Goal: Information Seeking & Learning: Learn about a topic

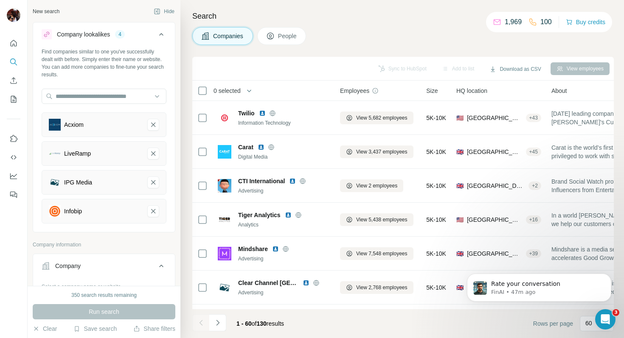
scroll to position [355, 0]
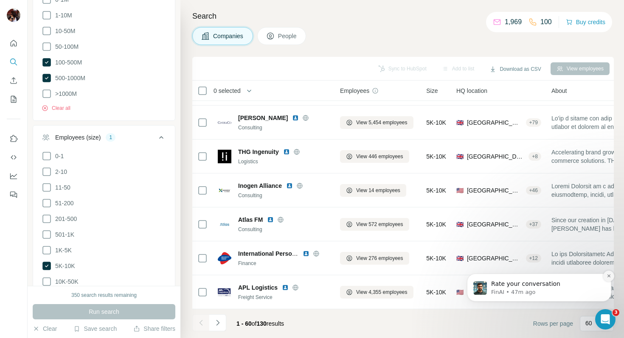
click at [607, 276] on icon "Dismiss notification" at bounding box center [609, 276] width 5 height 5
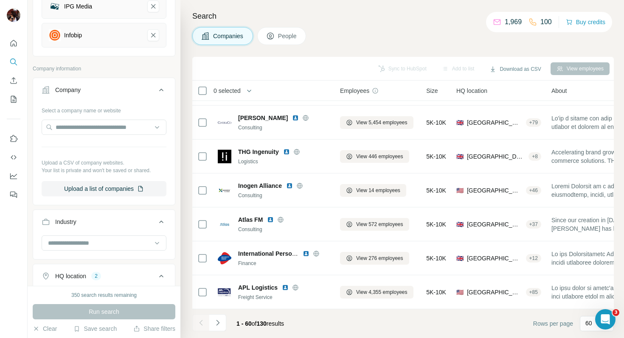
scroll to position [30, 0]
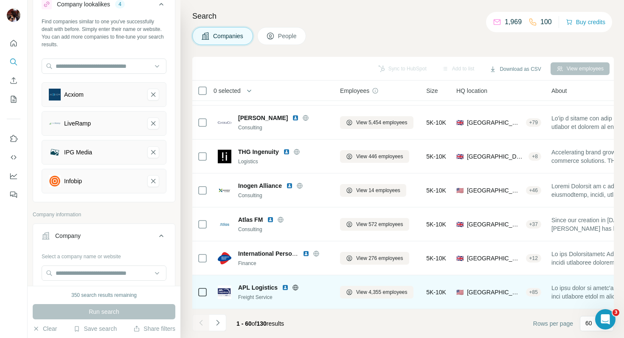
click at [295, 285] on icon at bounding box center [296, 288] width 2 height 6
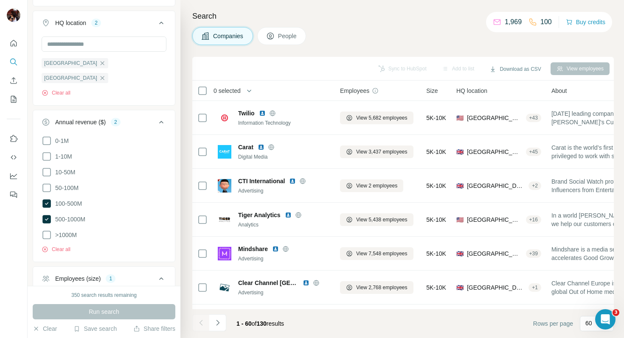
scroll to position [431, 0]
click at [45, 214] on icon at bounding box center [46, 218] width 8 height 8
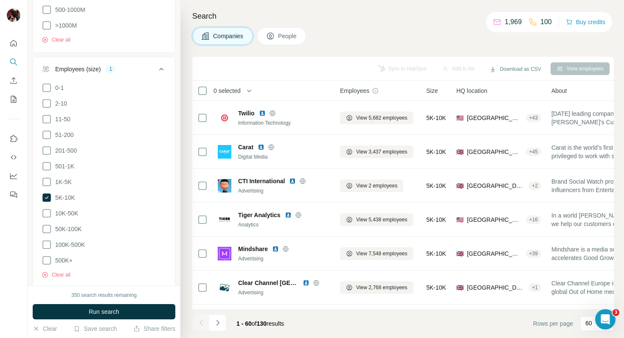
scroll to position [643, 0]
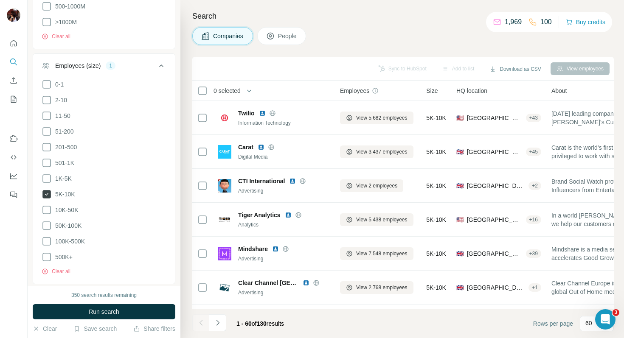
click at [48, 190] on icon at bounding box center [46, 194] width 8 height 8
click at [45, 237] on icon at bounding box center [47, 242] width 10 height 10
click at [111, 311] on span "Run search" at bounding box center [104, 312] width 31 height 8
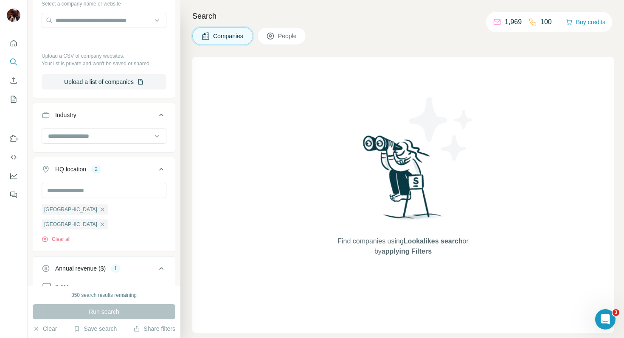
scroll to position [215, 0]
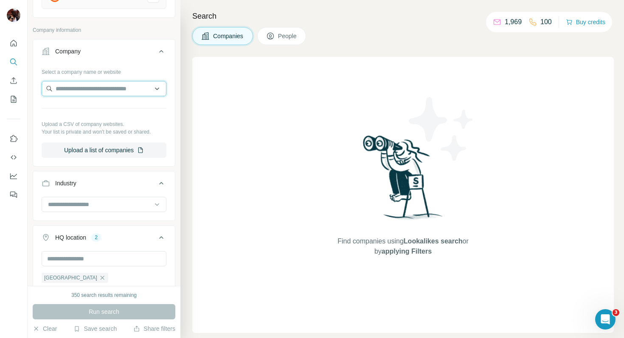
click at [81, 92] on input "text" at bounding box center [104, 88] width 125 height 15
drag, startPoint x: 79, startPoint y: 90, endPoint x: 46, endPoint y: 88, distance: 32.7
click at [46, 88] on input "******" at bounding box center [104, 88] width 125 height 15
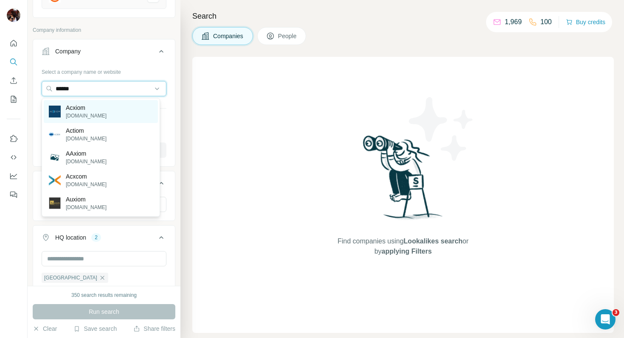
type input "******"
click at [67, 113] on p "acxiom.com" at bounding box center [86, 116] width 41 height 8
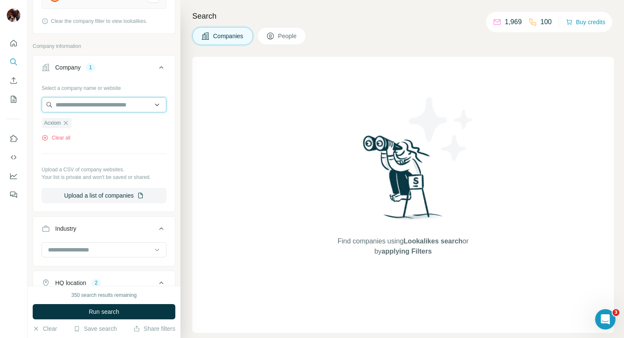
click at [89, 102] on input "text" at bounding box center [104, 104] width 125 height 15
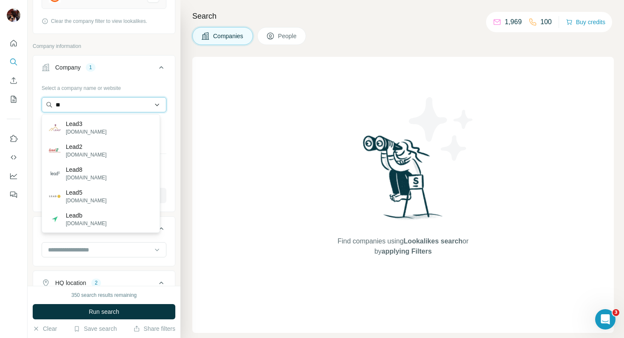
type input "*"
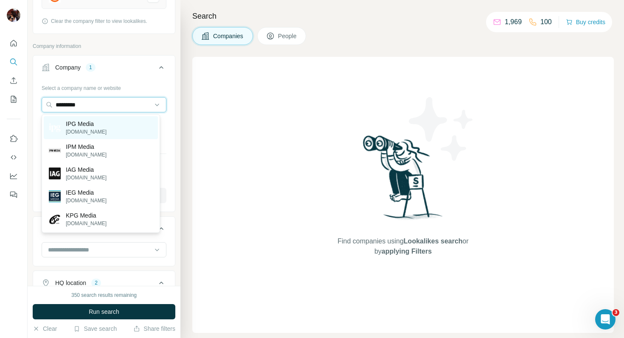
type input "*********"
click at [102, 123] on p "IPG Media" at bounding box center [86, 124] width 41 height 8
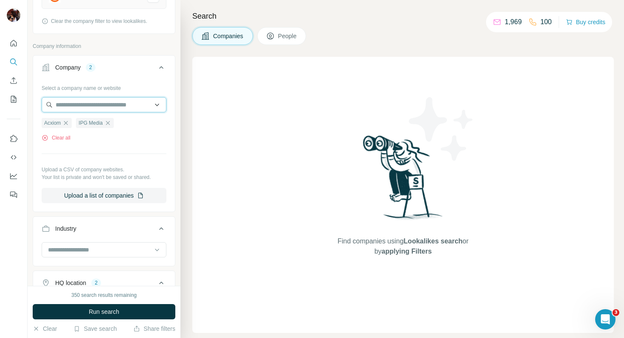
click at [74, 107] on input "text" at bounding box center [104, 104] width 125 height 15
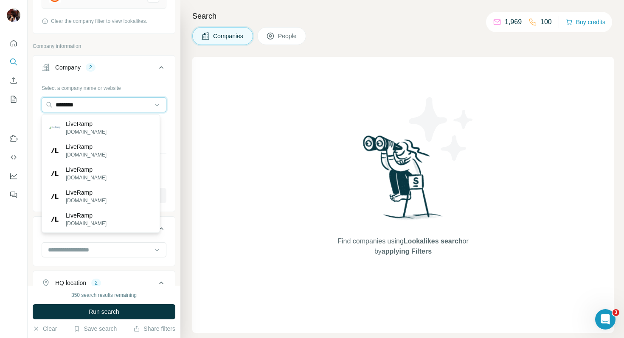
type input "********"
click at [76, 127] on p "LiveRamp" at bounding box center [86, 124] width 41 height 8
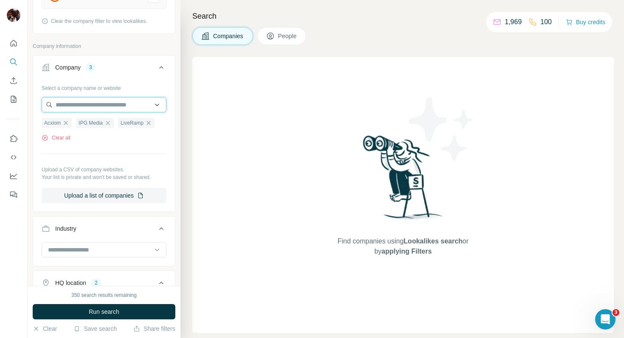
click at [88, 104] on input "text" at bounding box center [104, 104] width 125 height 15
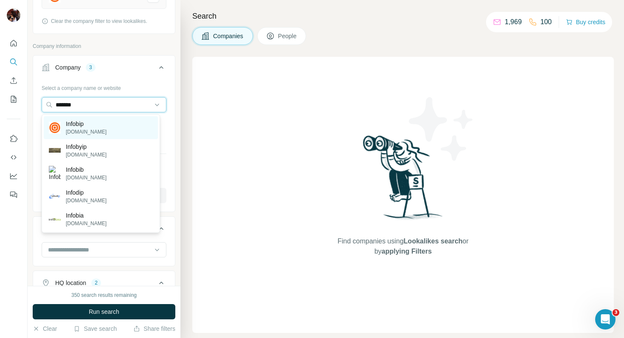
type input "*******"
click at [101, 126] on div "Infobip infobip.com" at bounding box center [101, 127] width 114 height 23
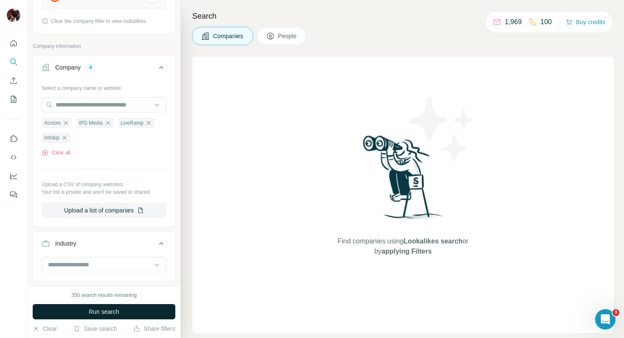
click at [98, 312] on span "Run search" at bounding box center [104, 312] width 31 height 8
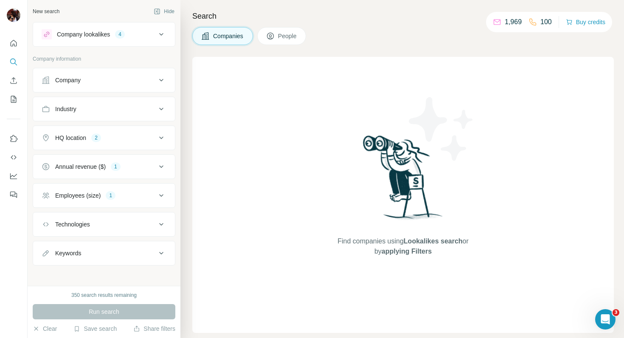
click at [127, 309] on div "Run search" at bounding box center [104, 312] width 143 height 15
click at [99, 32] on div "Company lookalikes" at bounding box center [83, 34] width 53 height 8
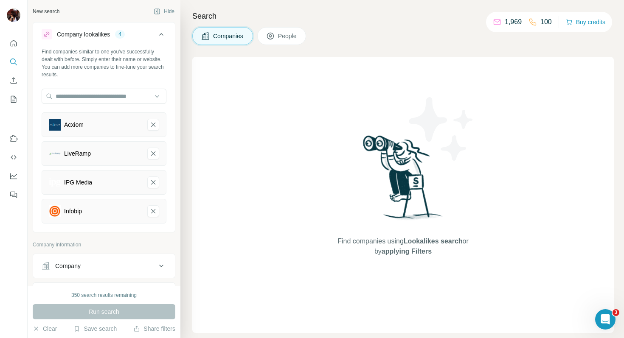
click at [195, 145] on div "Find companies using Lookalikes search or by applying Filters" at bounding box center [403, 195] width 422 height 276
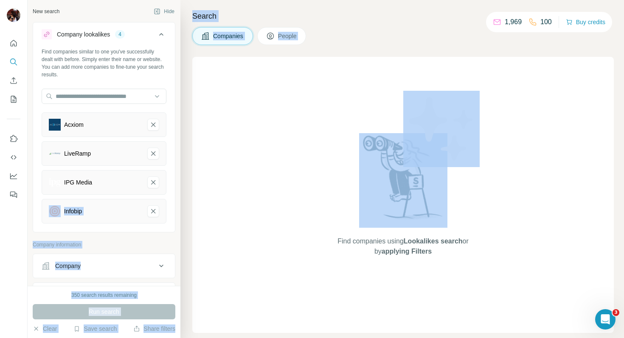
drag, startPoint x: 183, startPoint y: 158, endPoint x: 178, endPoint y: 193, distance: 35.6
click at [178, 193] on div "New search Hide Company lookalikes 4 Find companies similar to one you've succe…" at bounding box center [326, 169] width 597 height 338
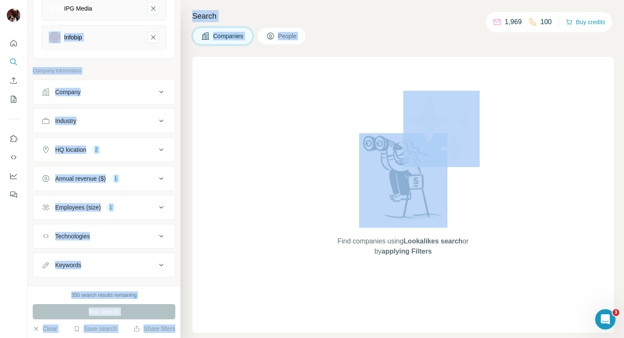
scroll to position [175, 0]
click at [102, 180] on div "Annual revenue ($)" at bounding box center [80, 178] width 51 height 8
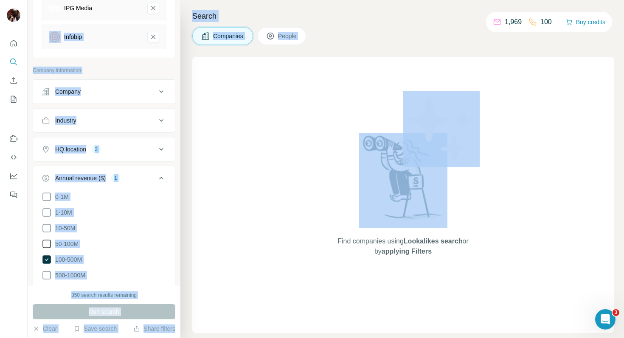
click at [51, 242] on icon at bounding box center [47, 244] width 10 height 10
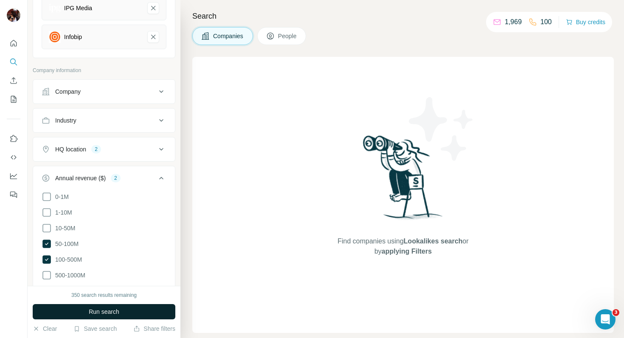
click at [101, 308] on span "Run search" at bounding box center [104, 312] width 31 height 8
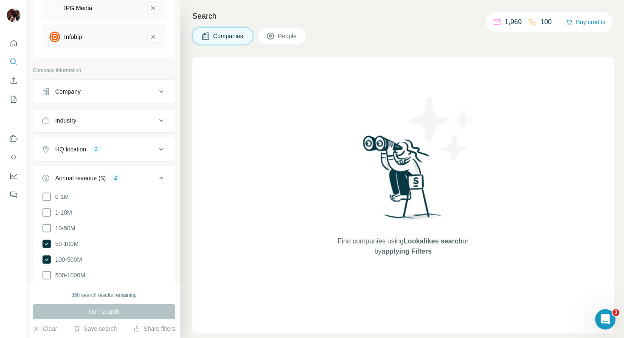
click at [162, 149] on button "HQ location 2" at bounding box center [104, 149] width 142 height 20
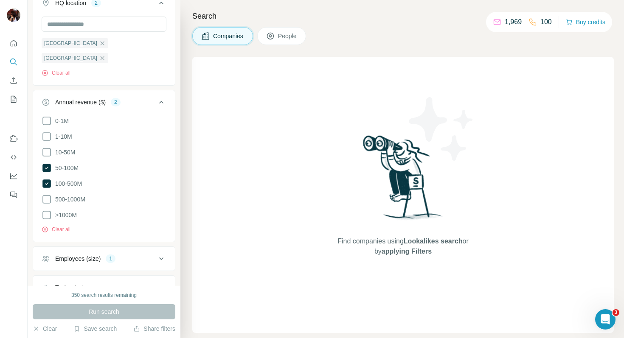
scroll to position [372, 0]
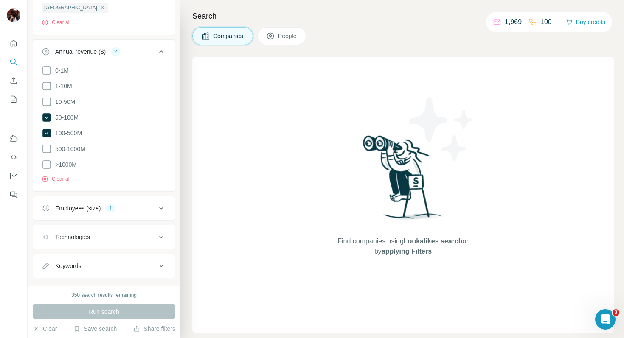
click at [133, 204] on div "Employees (size) 1" at bounding box center [99, 208] width 115 height 8
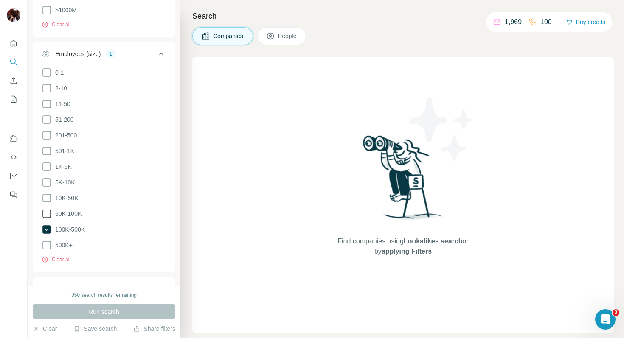
click at [44, 209] on icon at bounding box center [47, 214] width 10 height 10
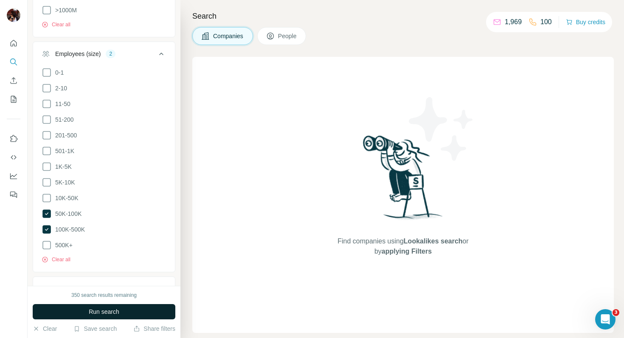
click at [140, 314] on button "Run search" at bounding box center [104, 312] width 143 height 15
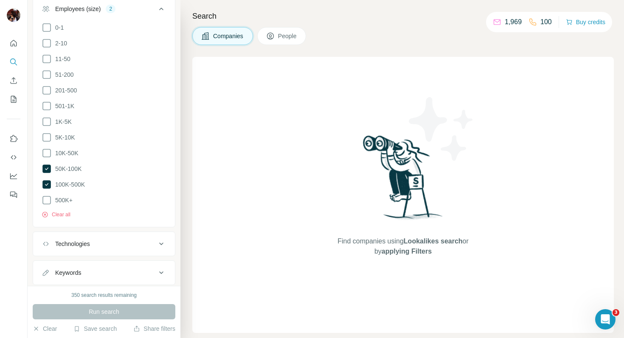
scroll to position [575, 0]
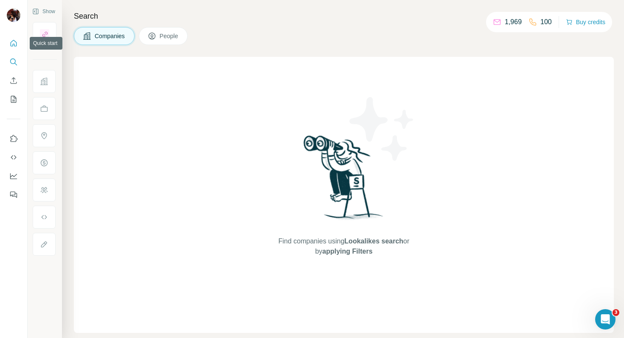
click at [13, 39] on icon "Quick start" at bounding box center [13, 43] width 8 height 8
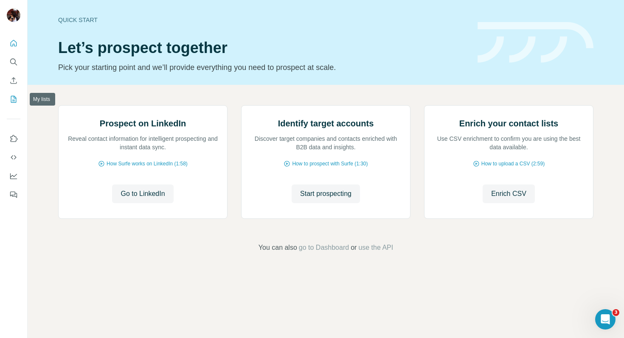
click at [16, 97] on icon "My lists" at bounding box center [13, 99] width 8 height 8
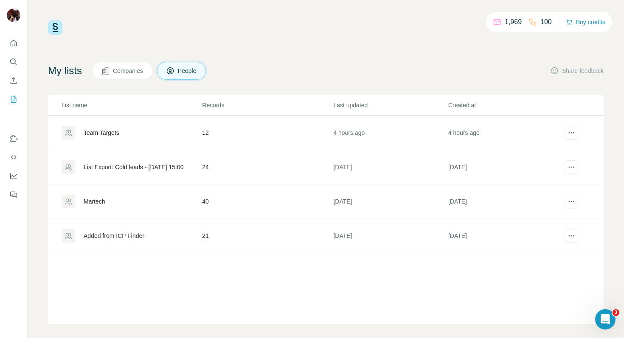
click at [138, 71] on span "Companies" at bounding box center [128, 71] width 31 height 8
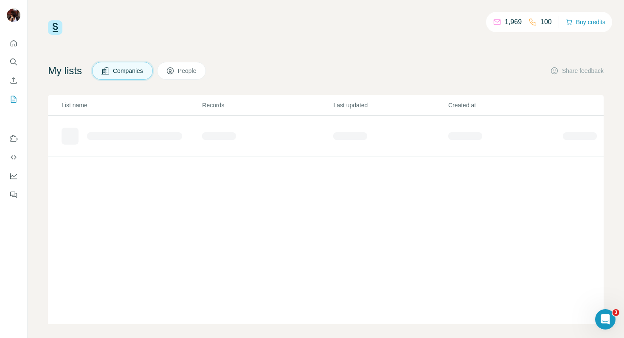
click at [194, 73] on span "People" at bounding box center [188, 71] width 20 height 8
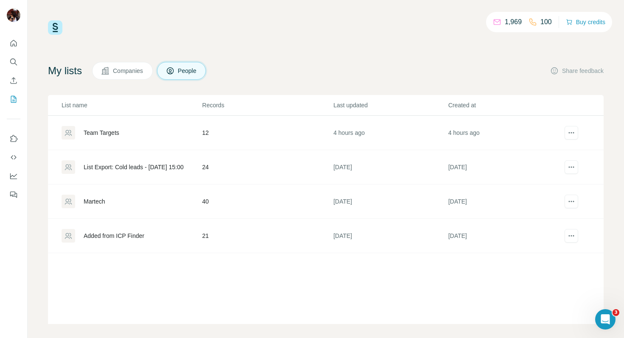
click at [99, 199] on div "Martech" at bounding box center [95, 201] width 22 height 8
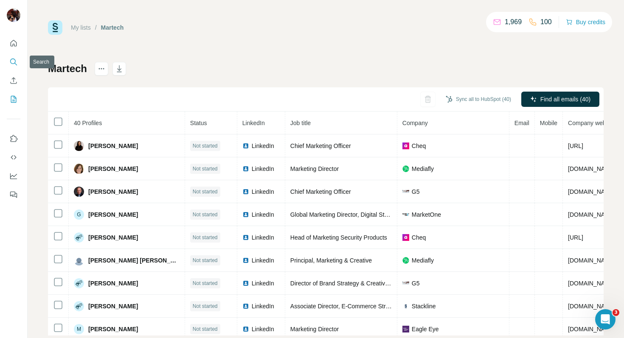
click at [12, 60] on icon "Search" at bounding box center [13, 62] width 8 height 8
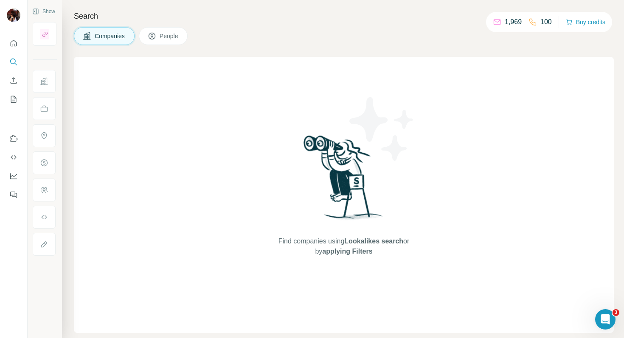
click at [123, 35] on span "Companies" at bounding box center [110, 36] width 31 height 8
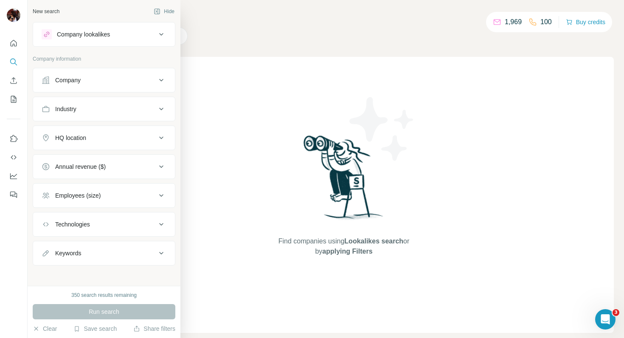
click at [105, 34] on div "Company lookalikes" at bounding box center [83, 34] width 53 height 8
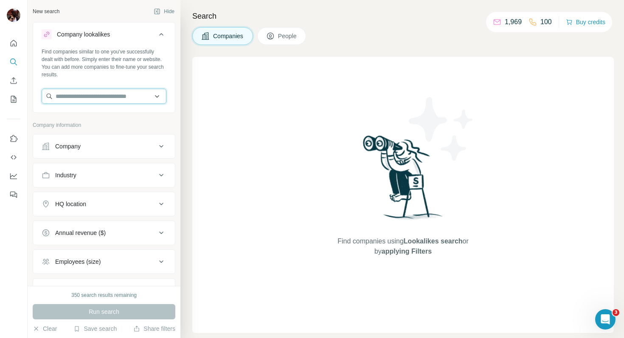
click at [119, 96] on input "text" at bounding box center [104, 96] width 125 height 15
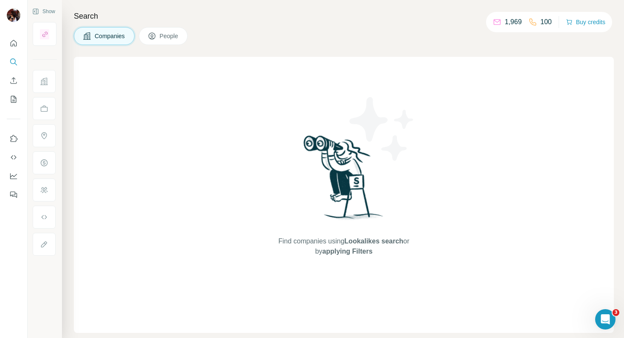
click at [99, 37] on span "Companies" at bounding box center [110, 36] width 31 height 8
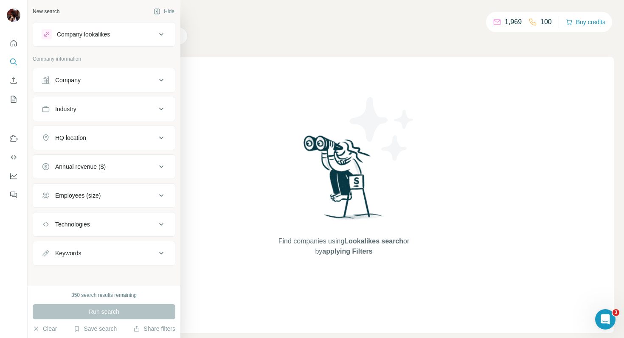
click at [43, 82] on icon at bounding box center [46, 80] width 8 height 8
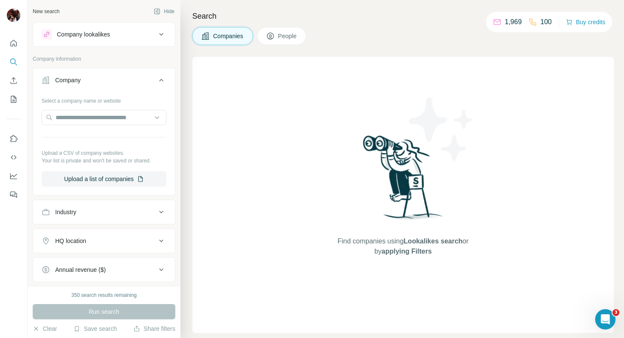
click at [84, 34] on div "Company lookalikes" at bounding box center [83, 34] width 53 height 8
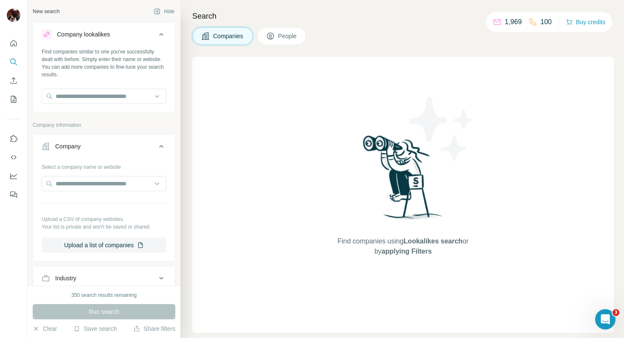
click at [93, 144] on div "Company" at bounding box center [99, 146] width 115 height 8
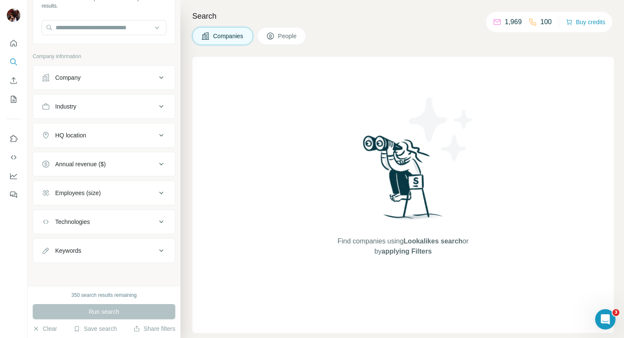
scroll to position [70, 0]
click at [111, 211] on div "Technologies" at bounding box center [104, 221] width 143 height 25
click at [111, 214] on button "Technologies" at bounding box center [104, 221] width 142 height 20
click at [92, 104] on div "Industry" at bounding box center [99, 106] width 115 height 8
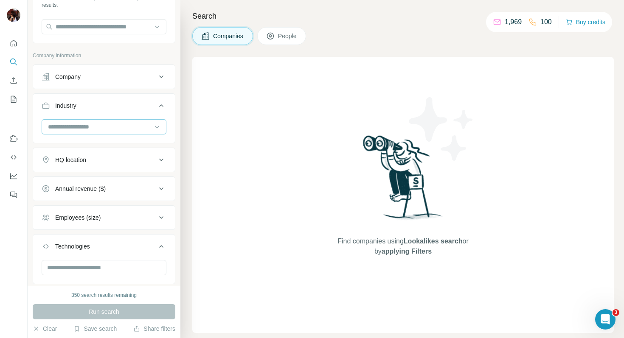
click at [98, 124] on input at bounding box center [99, 126] width 105 height 9
click at [87, 127] on input at bounding box center [99, 126] width 105 height 9
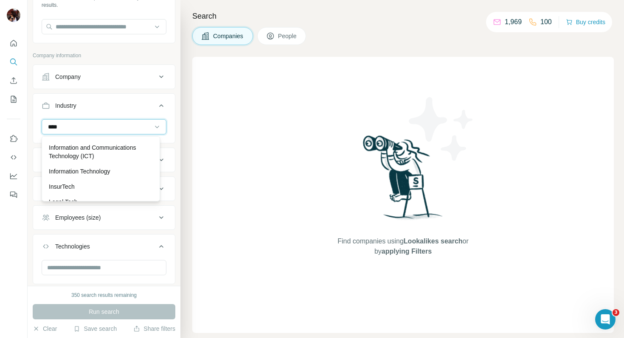
type input "****"
click at [102, 150] on p "Information and Communications Technology (ICT)" at bounding box center [101, 152] width 104 height 17
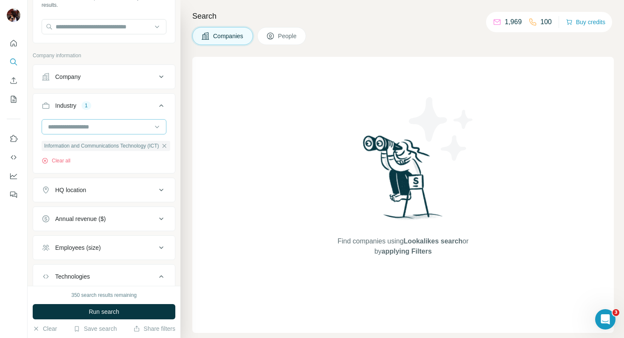
click at [97, 126] on input at bounding box center [99, 126] width 105 height 9
click at [103, 148] on p "Advertising Platforms" at bounding box center [77, 146] width 56 height 8
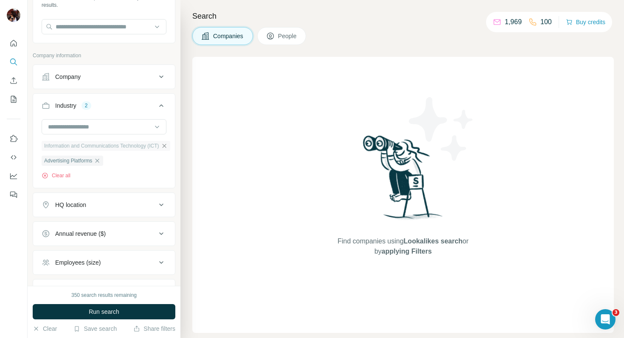
click at [168, 146] on icon "button" at bounding box center [164, 146] width 7 height 7
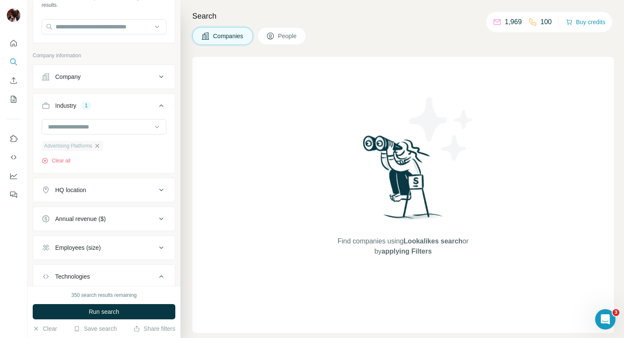
click at [99, 147] on icon "button" at bounding box center [97, 146] width 7 height 7
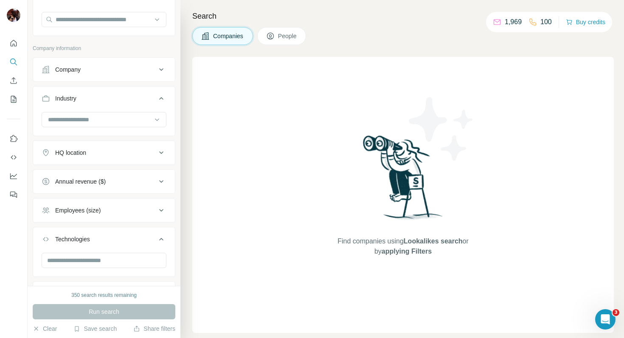
scroll to position [77, 0]
click at [102, 264] on input "text" at bounding box center [104, 260] width 125 height 15
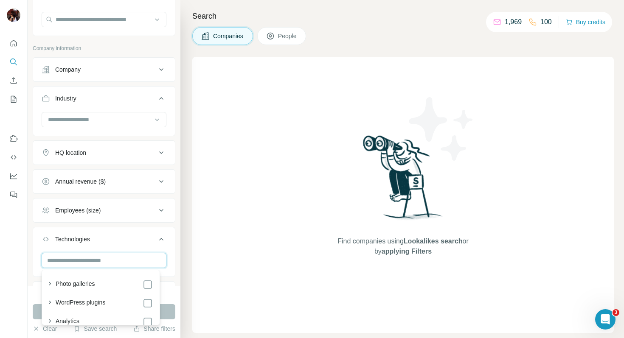
click at [88, 262] on input "text" at bounding box center [104, 260] width 125 height 15
type input "**********"
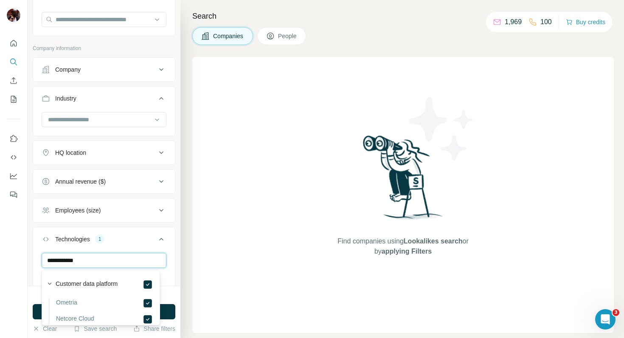
drag, startPoint x: 83, startPoint y: 258, endPoint x: 45, endPoint y: 256, distance: 37.4
click at [45, 256] on input "**********" at bounding box center [104, 260] width 125 height 15
click at [68, 262] on input "text" at bounding box center [104, 260] width 125 height 15
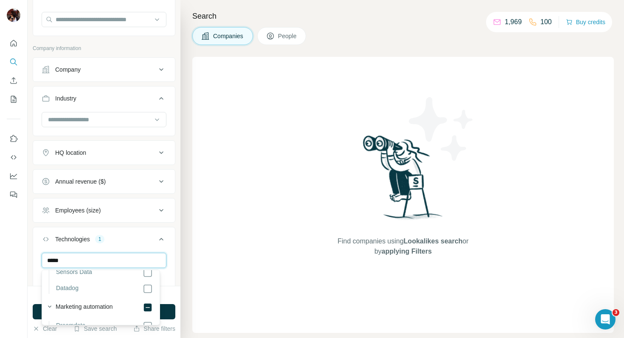
scroll to position [46, 0]
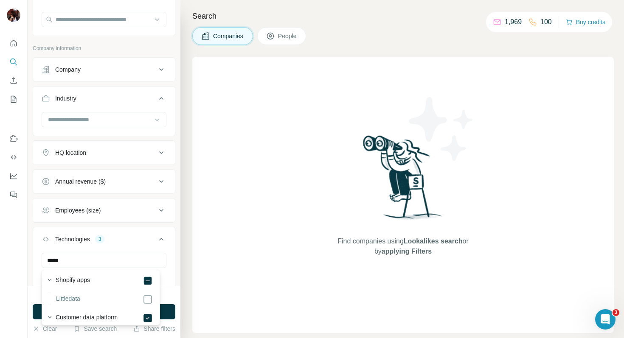
scroll to position [110, 0]
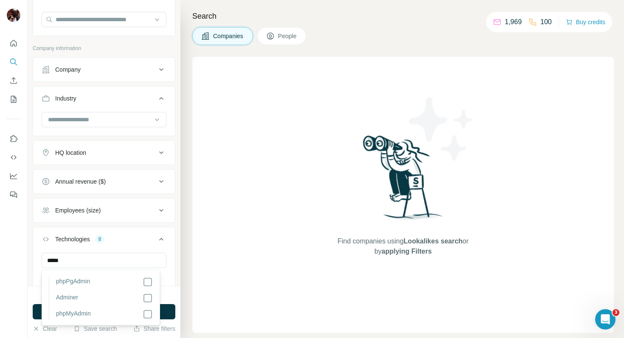
scroll to position [1280, 0]
drag, startPoint x: 66, startPoint y: 257, endPoint x: 26, endPoint y: 258, distance: 39.5
click at [26, 258] on div "New search Hide Company lookalikes Find companies similar to one you've success…" at bounding box center [312, 169] width 624 height 338
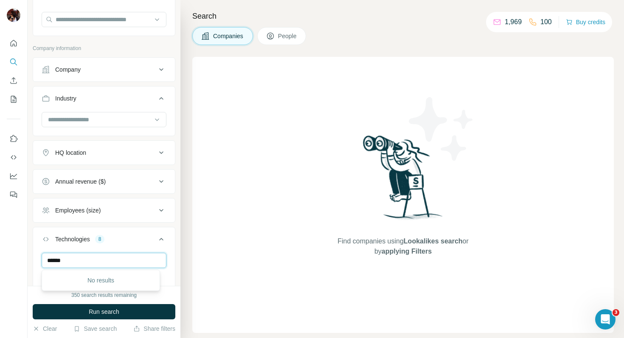
type input "*****"
drag, startPoint x: 77, startPoint y: 262, endPoint x: 29, endPoint y: 259, distance: 47.6
click at [29, 259] on div "New search Hide Company lookalikes Find companies similar to one you've success…" at bounding box center [104, 143] width 153 height 286
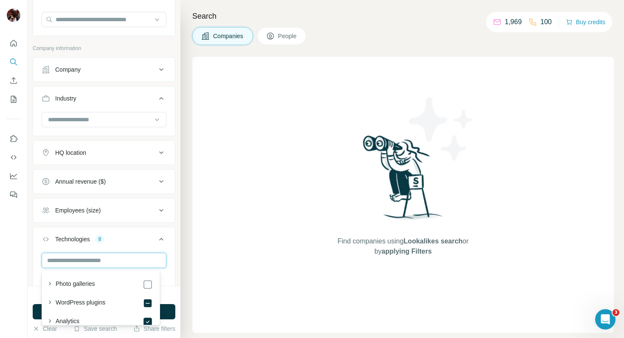
click at [73, 267] on input "text" at bounding box center [104, 260] width 125 height 15
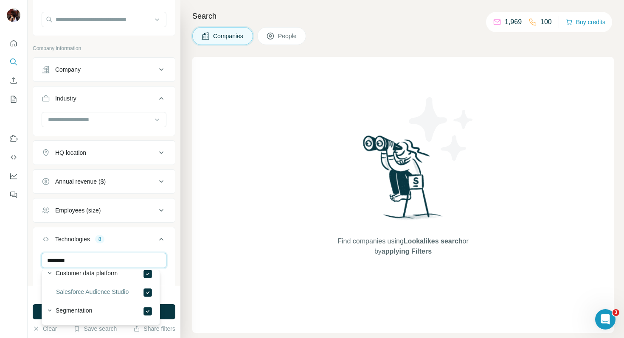
scroll to position [60, 0]
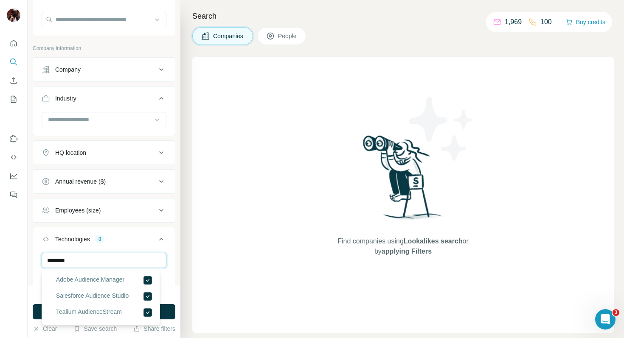
drag, startPoint x: 73, startPoint y: 261, endPoint x: 29, endPoint y: 253, distance: 44.9
click at [29, 253] on div "New search Hide Company lookalikes Find companies similar to one you've success…" at bounding box center [104, 143] width 153 height 286
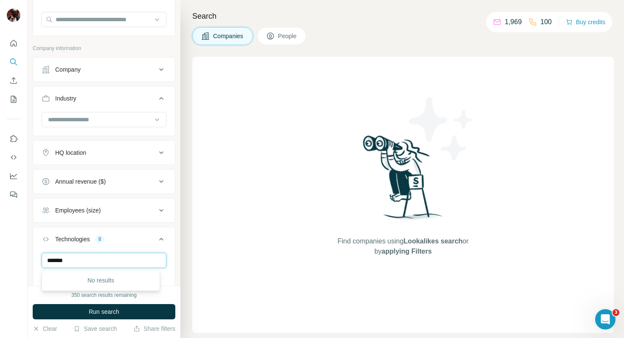
drag, startPoint x: 55, startPoint y: 260, endPoint x: 37, endPoint y: 258, distance: 18.4
click at [37, 258] on div "******* Analytics Marketing automation Shopify apps Customer data platform CMS …" at bounding box center [104, 301] width 142 height 97
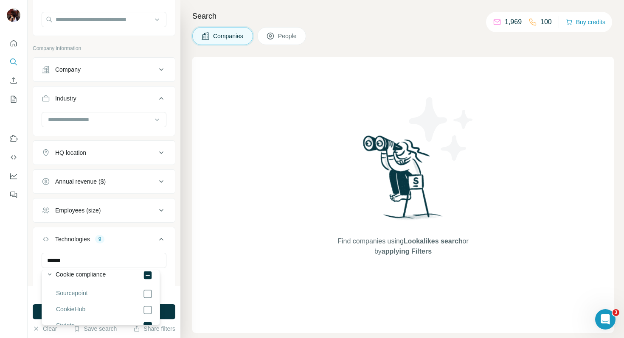
scroll to position [127, 0]
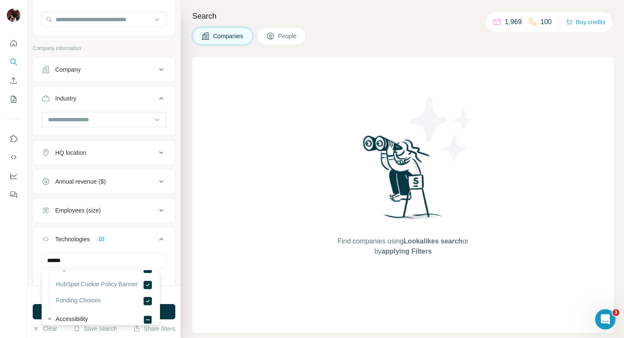
scroll to position [1018, 0]
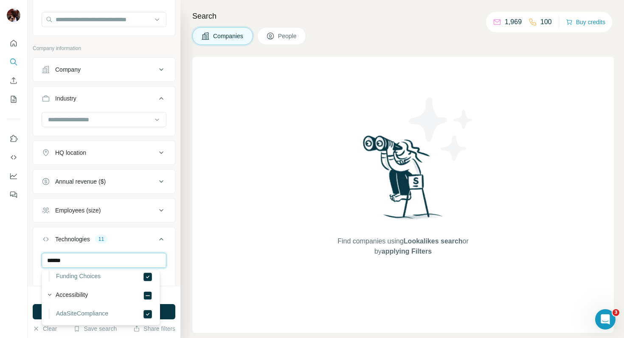
drag, startPoint x: 74, startPoint y: 264, endPoint x: 39, endPoint y: 258, distance: 34.9
click at [39, 258] on div "****** WordPress plugins Analytics Marketing automation Shopify apps Customer d…" at bounding box center [104, 302] width 142 height 99
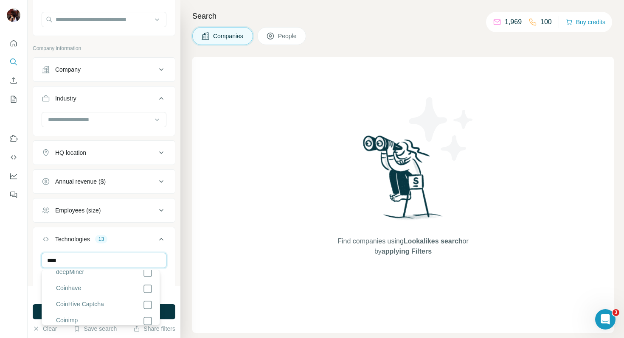
drag, startPoint x: 84, startPoint y: 263, endPoint x: 24, endPoint y: 262, distance: 59.5
click at [24, 262] on div "New search Hide Company lookalikes Find companies similar to one you've success…" at bounding box center [312, 169] width 624 height 338
type input "***"
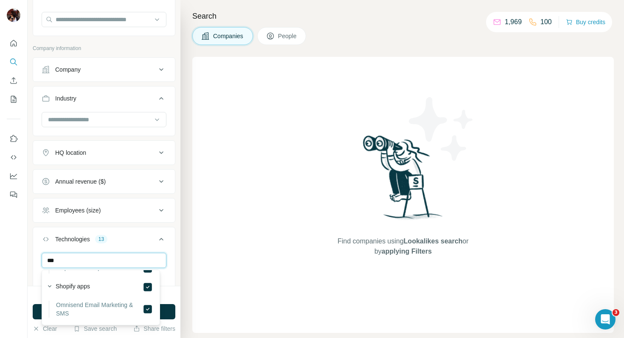
drag, startPoint x: 68, startPoint y: 261, endPoint x: 36, endPoint y: 261, distance: 31.9
click at [36, 261] on div "*** WordPress plugins Analytics Marketing automation Shopify apps Customer data…" at bounding box center [104, 302] width 142 height 99
click at [66, 261] on input "text" at bounding box center [104, 260] width 125 height 15
type input "*****"
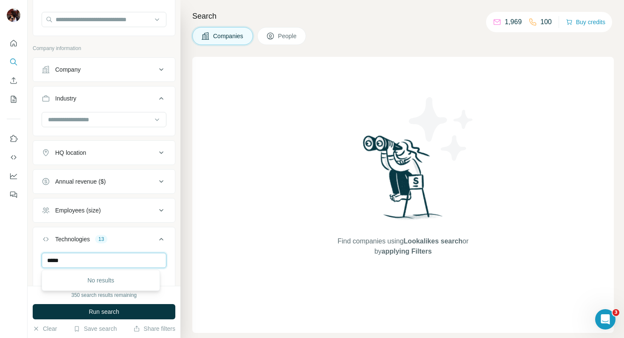
scroll to position [0, 0]
drag, startPoint x: 25, startPoint y: 257, endPoint x: 14, endPoint y: 256, distance: 10.3
click at [14, 256] on div "New search Hide Company lookalikes Find companies similar to one you've success…" at bounding box center [312, 169] width 624 height 338
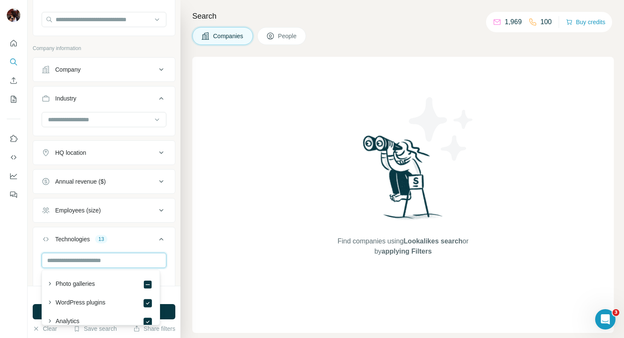
click at [66, 257] on input "text" at bounding box center [104, 260] width 125 height 15
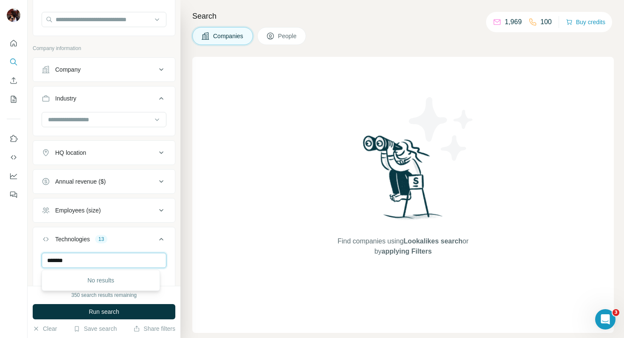
drag, startPoint x: 76, startPoint y: 256, endPoint x: 62, endPoint y: 260, distance: 15.1
click at [62, 260] on input "*******" at bounding box center [104, 260] width 125 height 15
click at [72, 263] on input "*******" at bounding box center [104, 260] width 125 height 15
drag, startPoint x: 71, startPoint y: 262, endPoint x: 40, endPoint y: 259, distance: 30.7
click at [40, 259] on div "******* WordPress plugins Analytics Marketing automation Shopify apps Customer …" at bounding box center [104, 302] width 142 height 99
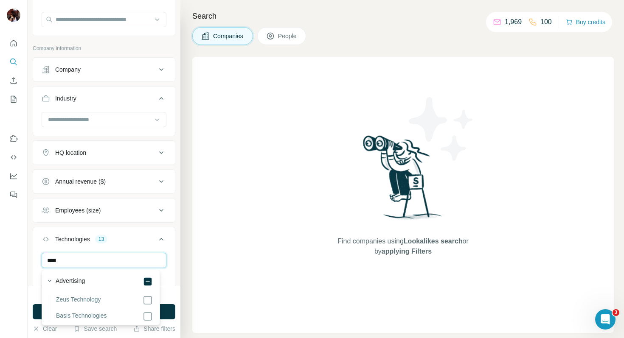
scroll to position [44, 0]
drag, startPoint x: 76, startPoint y: 261, endPoint x: 37, endPoint y: 256, distance: 40.2
click at [37, 256] on div "**** WordPress plugins Analytics Marketing automation Shopify apps Customer dat…" at bounding box center [104, 302] width 142 height 99
type input "******"
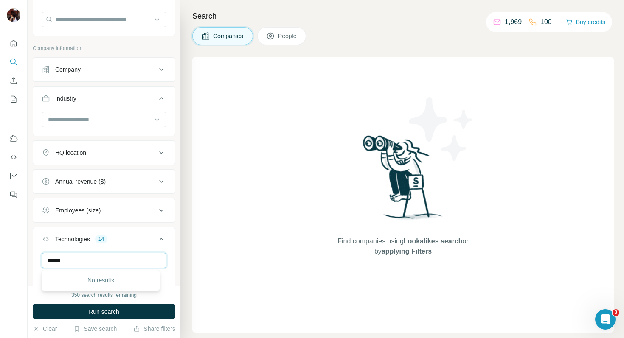
drag, startPoint x: 73, startPoint y: 262, endPoint x: 41, endPoint y: 256, distance: 32.5
click at [41, 256] on div "****** WordPress plugins Analytics Marketing automation Shopify apps Customer d…" at bounding box center [104, 302] width 142 height 99
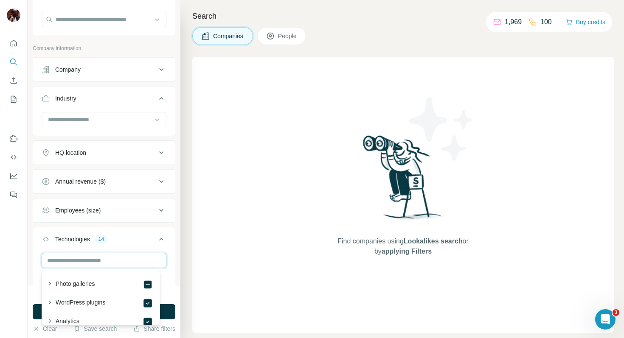
click at [56, 263] on input "text" at bounding box center [104, 260] width 125 height 15
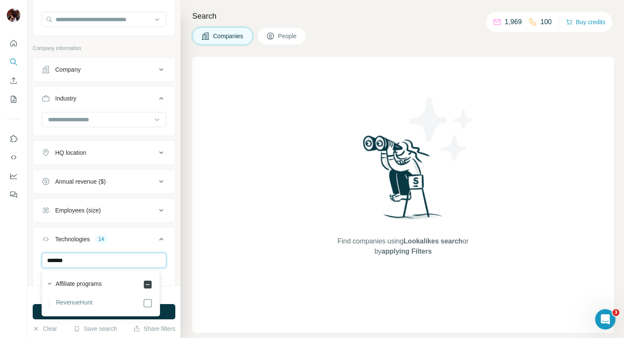
type input "*******"
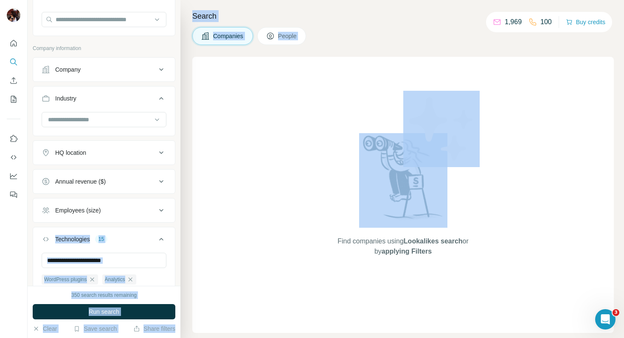
click at [179, 200] on div "New search Hide Company lookalikes Find companies similar to one you've success…" at bounding box center [326, 169] width 597 height 338
click at [139, 210] on div "Employees (size)" at bounding box center [99, 210] width 115 height 8
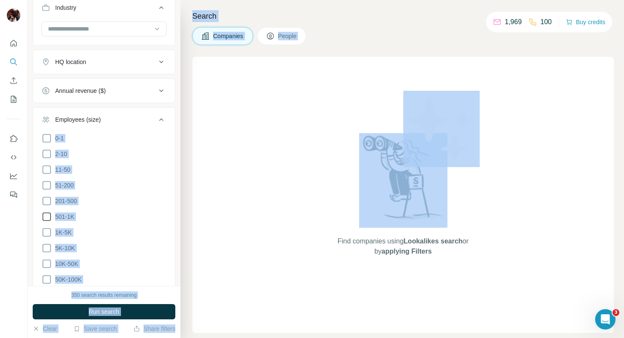
scroll to position [208, 0]
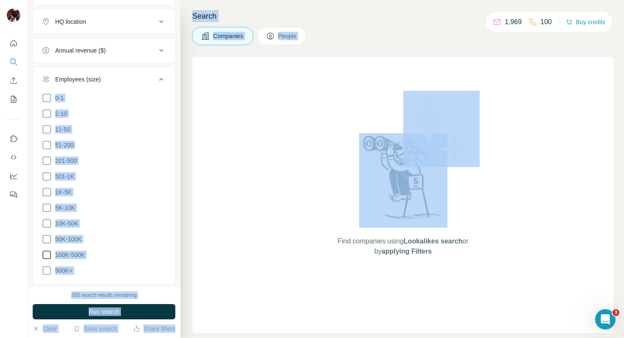
click at [48, 253] on icon at bounding box center [47, 255] width 10 height 10
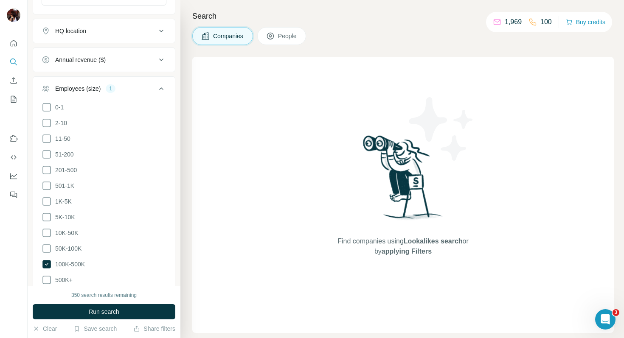
scroll to position [123, 0]
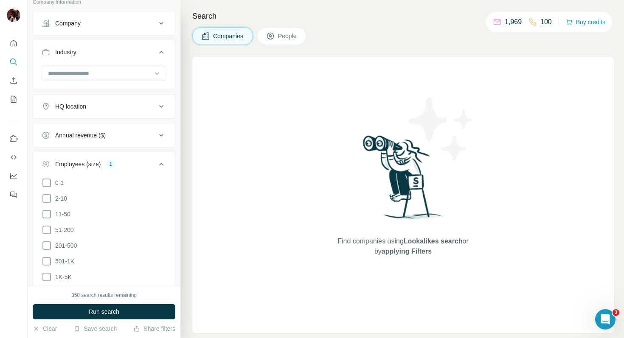
click at [82, 139] on div "Annual revenue ($)" at bounding box center [80, 135] width 51 height 8
click at [49, 215] on icon at bounding box center [47, 217] width 10 height 10
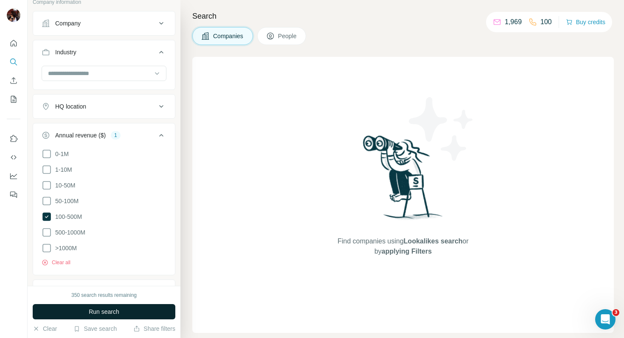
click at [118, 312] on span "Run search" at bounding box center [104, 312] width 31 height 8
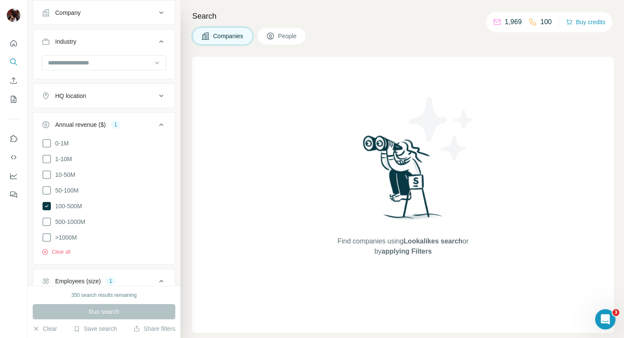
scroll to position [138, 0]
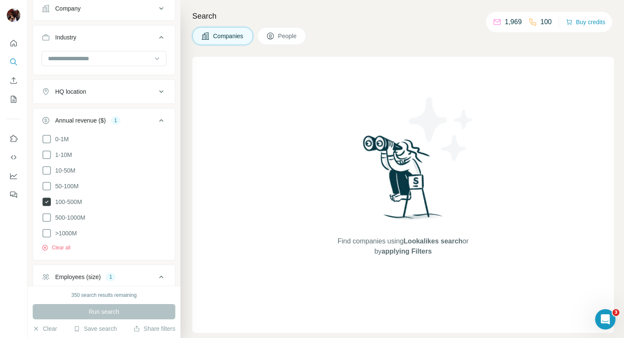
click at [45, 201] on icon at bounding box center [46, 202] width 8 height 8
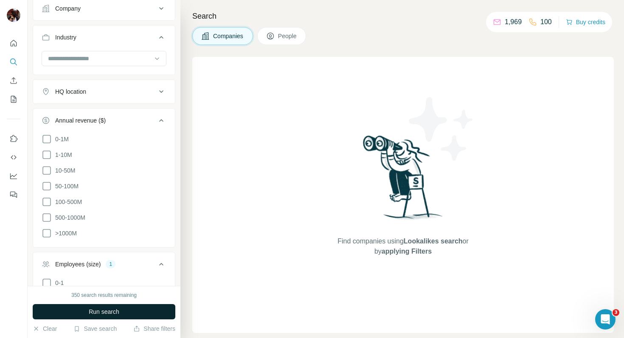
click at [89, 308] on span "Run search" at bounding box center [104, 312] width 31 height 8
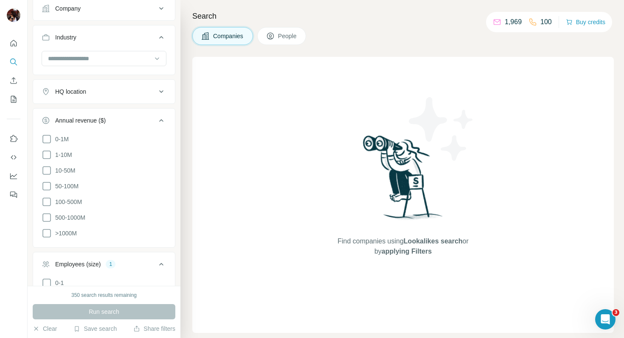
scroll to position [303, 0]
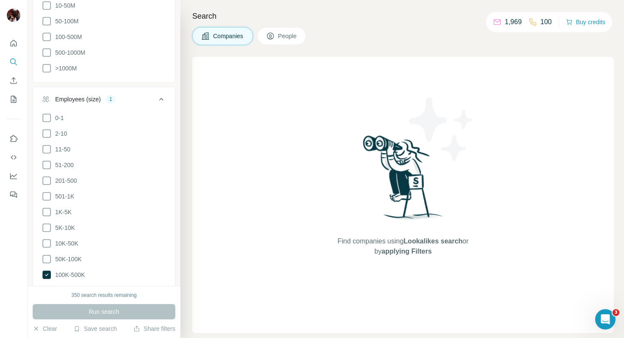
drag, startPoint x: 45, startPoint y: 271, endPoint x: 48, endPoint y: 282, distance: 12.2
click at [45, 271] on icon at bounding box center [46, 275] width 8 height 8
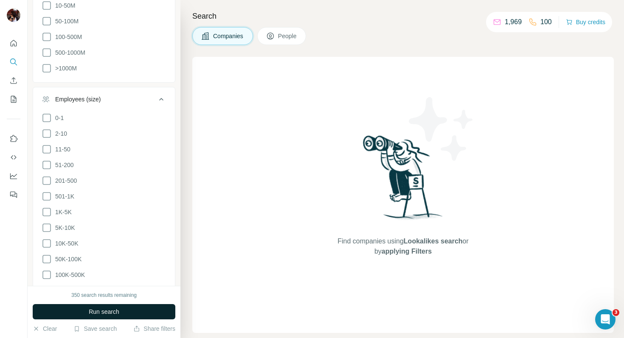
click at [61, 310] on button "Run search" at bounding box center [104, 312] width 143 height 15
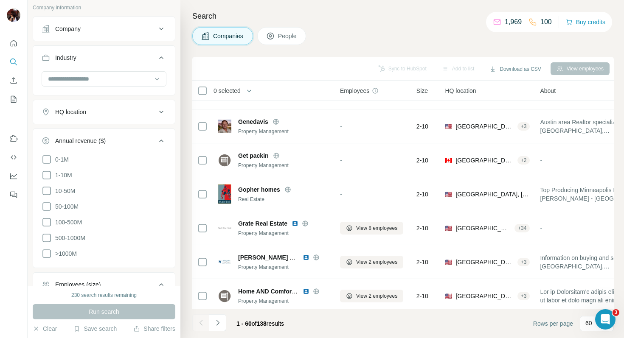
scroll to position [44, 0]
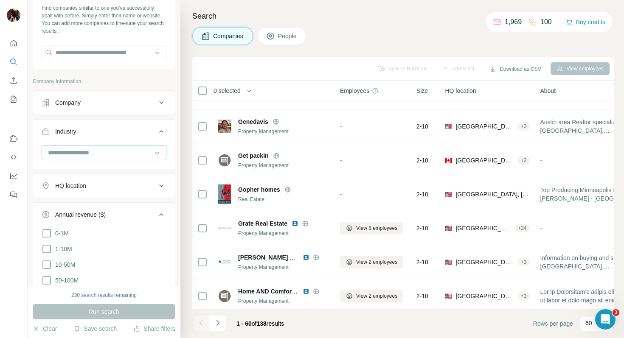
click at [90, 153] on input at bounding box center [99, 152] width 105 height 9
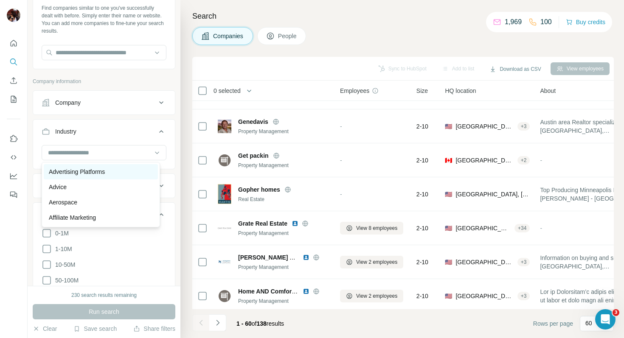
click at [92, 166] on div "Advertising Platforms" at bounding box center [101, 171] width 114 height 15
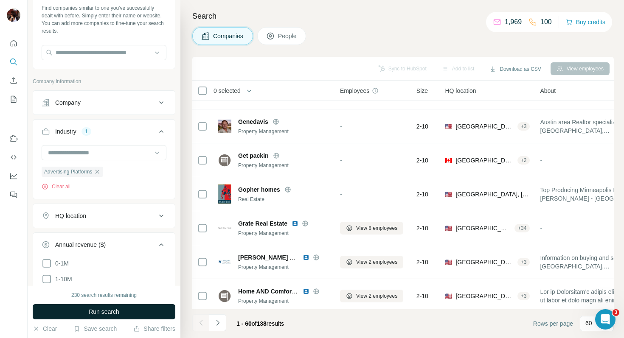
click at [102, 316] on span "Run search" at bounding box center [104, 312] width 31 height 8
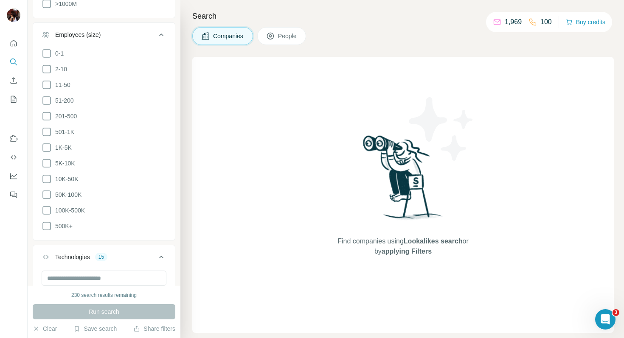
scroll to position [532, 0]
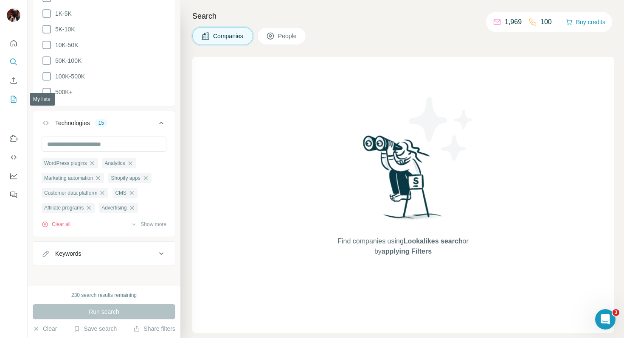
click at [14, 96] on icon "My lists" at bounding box center [14, 99] width 6 height 7
